Goal: Transaction & Acquisition: Book appointment/travel/reservation

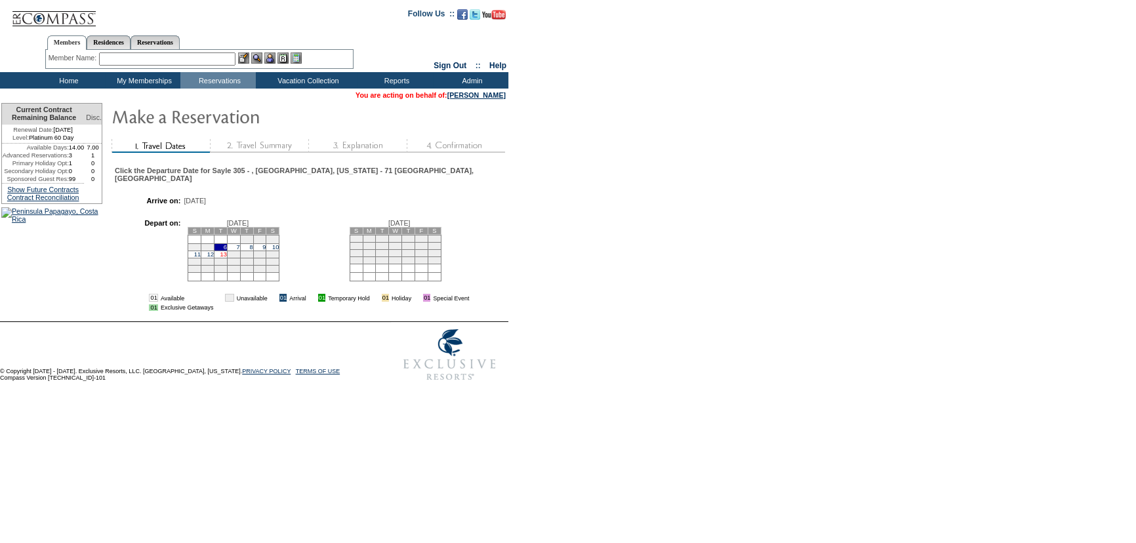
click at [227, 258] on link "13" at bounding box center [223, 254] width 7 height 7
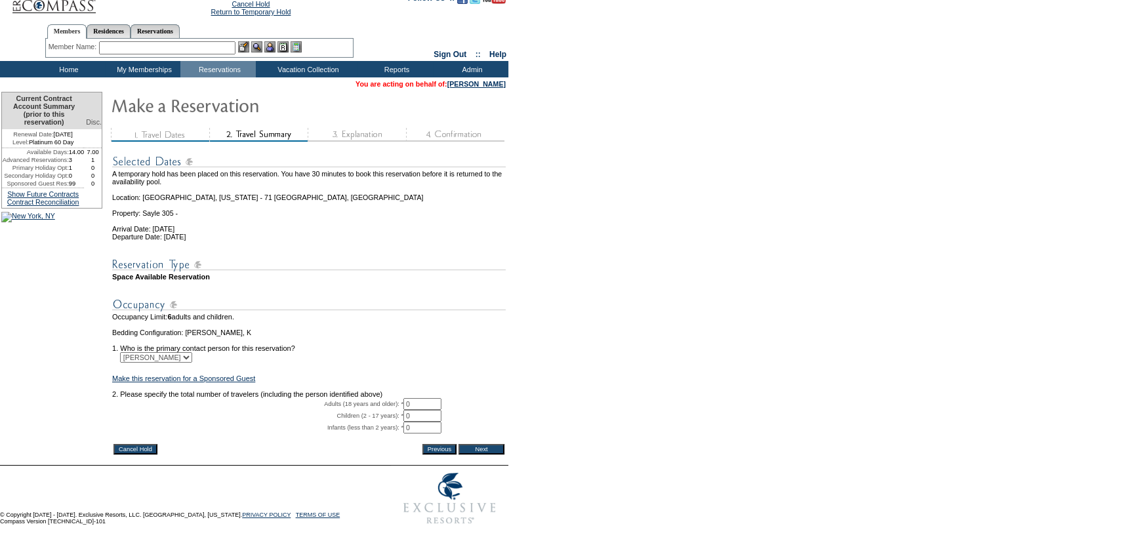
scroll to position [49, 0]
drag, startPoint x: 426, startPoint y: 390, endPoint x: 377, endPoint y: 390, distance: 48.5
click at [377, 398] on tr "Adults (18 years and older): * 0 * *" at bounding box center [309, 404] width 394 height 12
type input "2"
click at [721, 387] on form "29:59 Your temporary hold expires in: 30 minutes Cancel Hold Return to Temporar…" at bounding box center [568, 257] width 1136 height 547
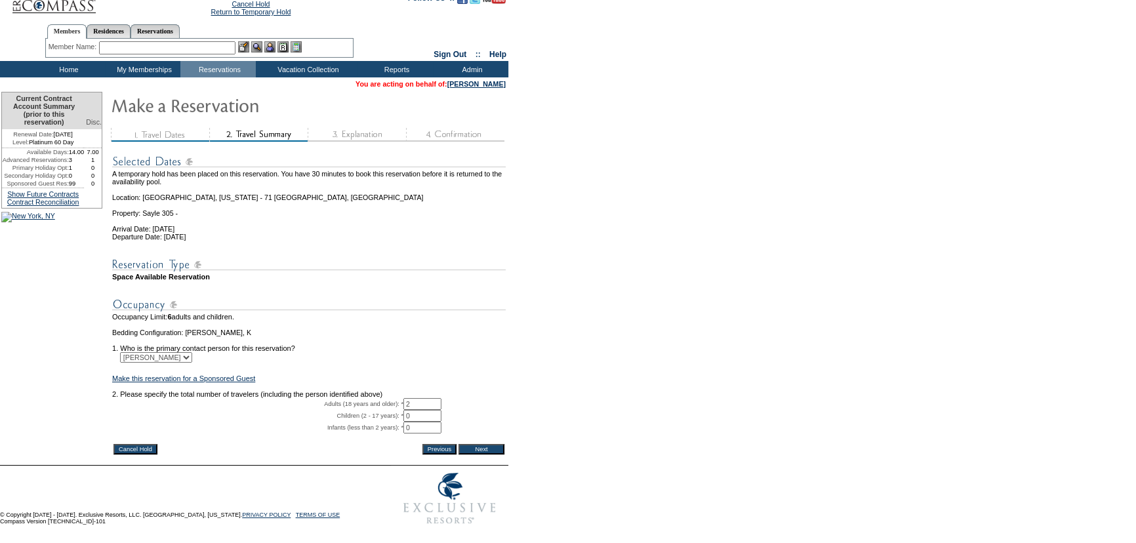
click at [493, 444] on input "Next" at bounding box center [481, 449] width 46 height 10
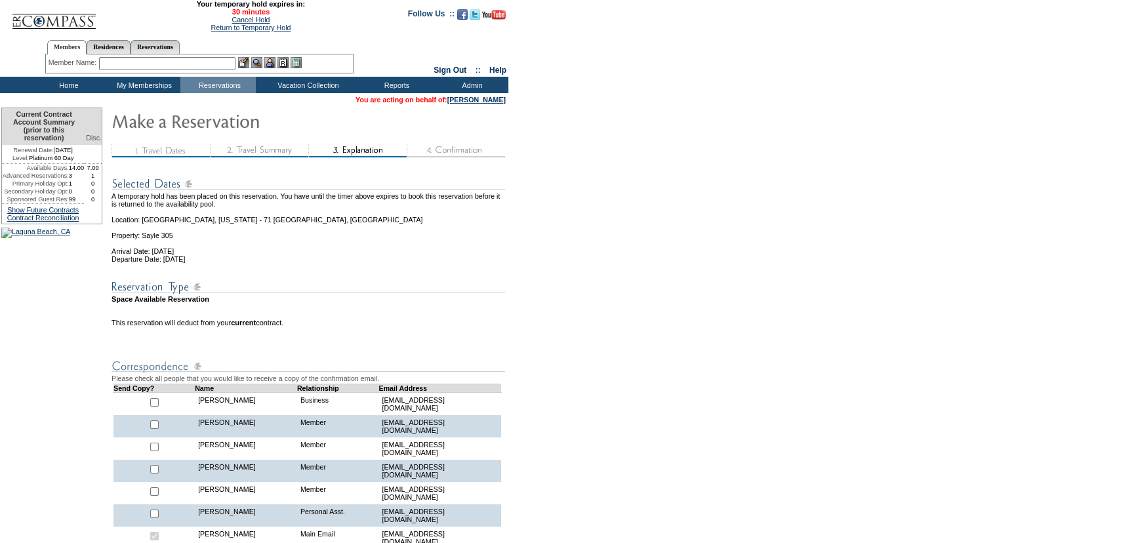
click at [540, 276] on form "29:56 Your temporary hold expires in: 30 minutes Cancel Hold Return to Temporar…" at bounding box center [568, 531] width 1136 height 1062
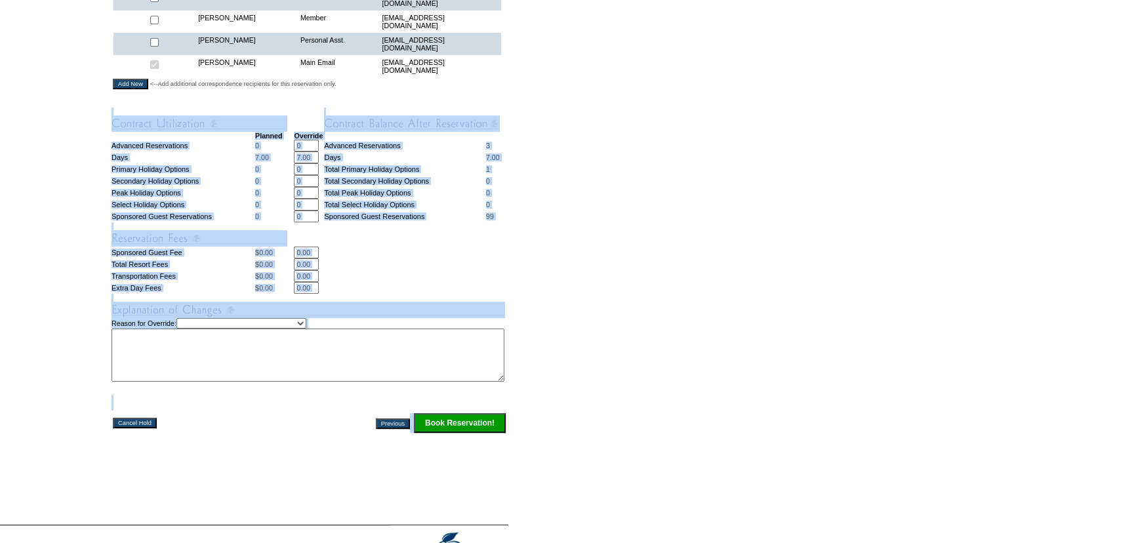
scroll to position [477, 0]
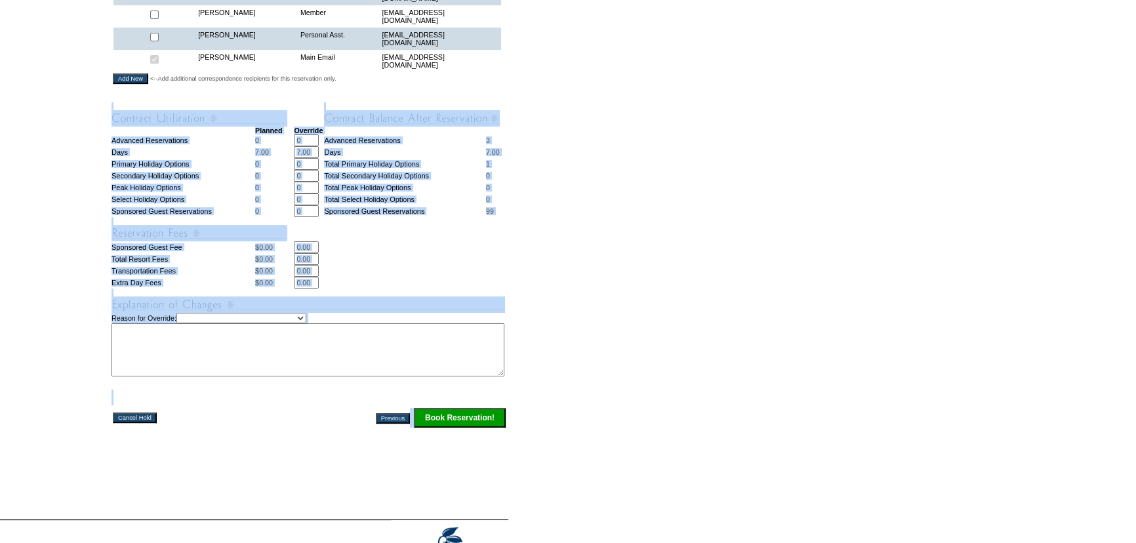
click at [529, 273] on form "29:56 Your temporary hold expires in: 30 minutes Cancel Hold Return to Temporar…" at bounding box center [568, 54] width 1136 height 1062
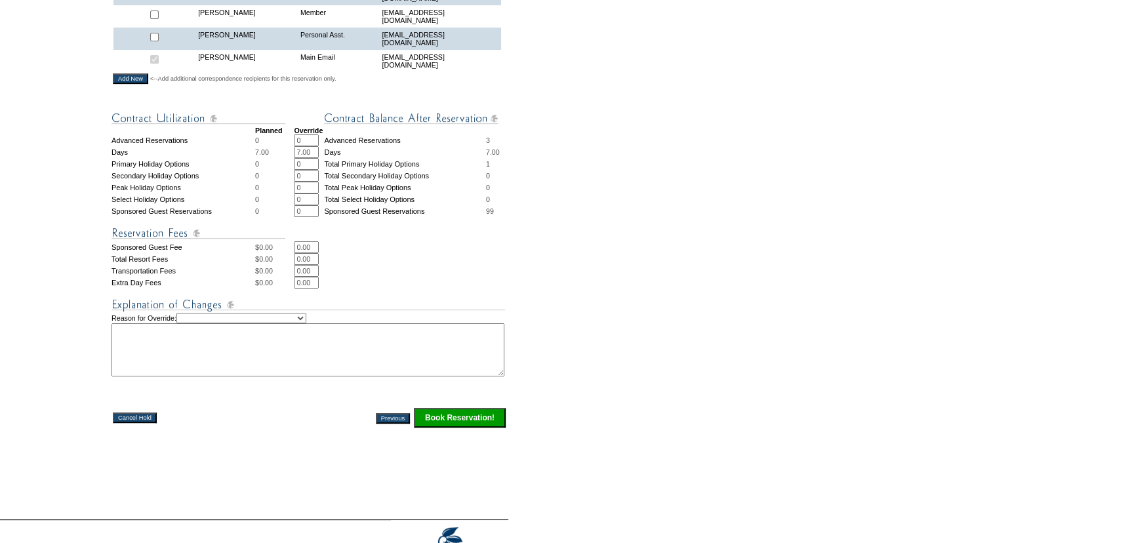
click at [475, 414] on input "Book Reservation!" at bounding box center [460, 418] width 92 height 20
